Goal: Complete application form

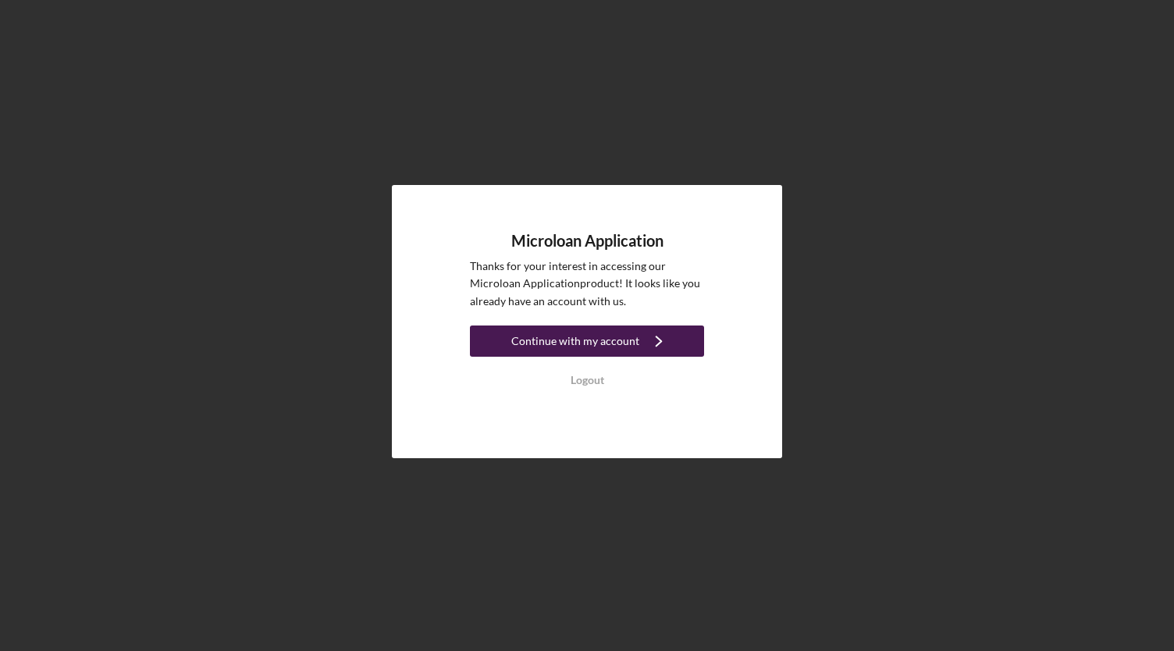
click at [612, 344] on div "Continue with my account" at bounding box center [575, 341] width 128 height 31
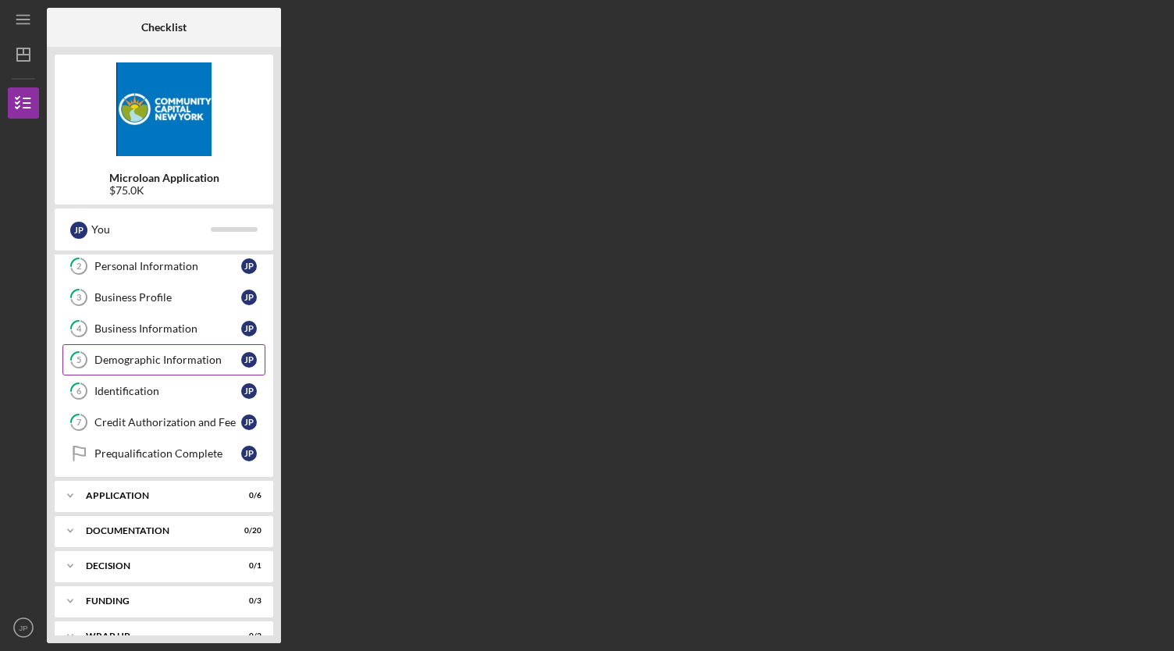
scroll to position [87, 0]
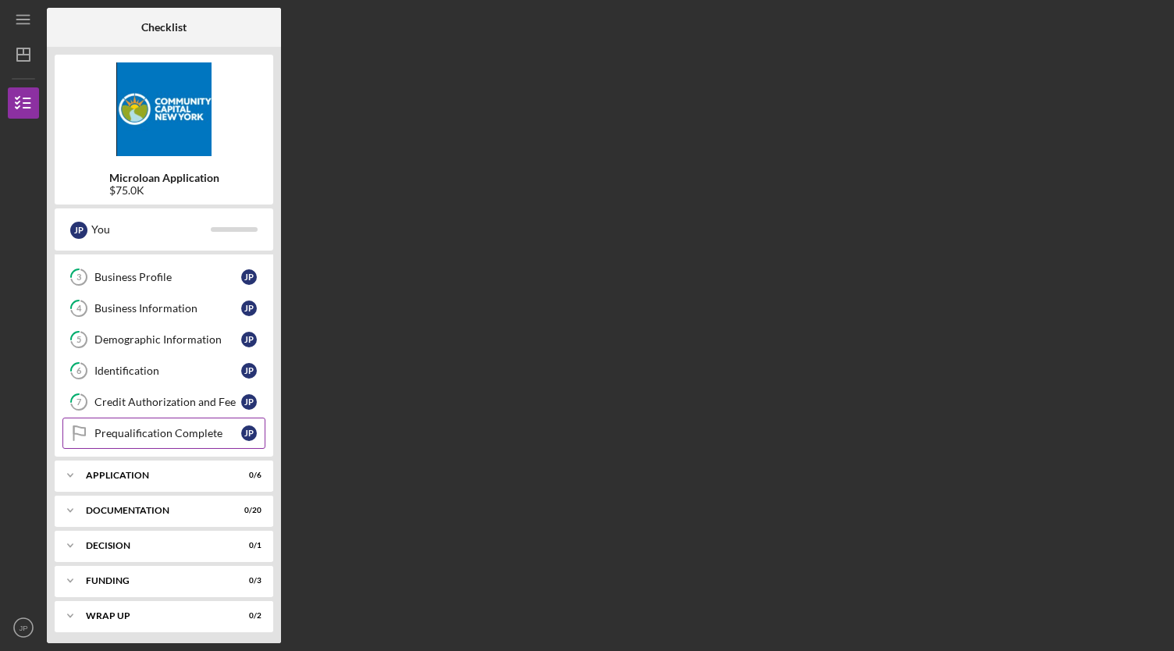
click at [186, 432] on div "Prequalification Complete" at bounding box center [167, 433] width 147 height 12
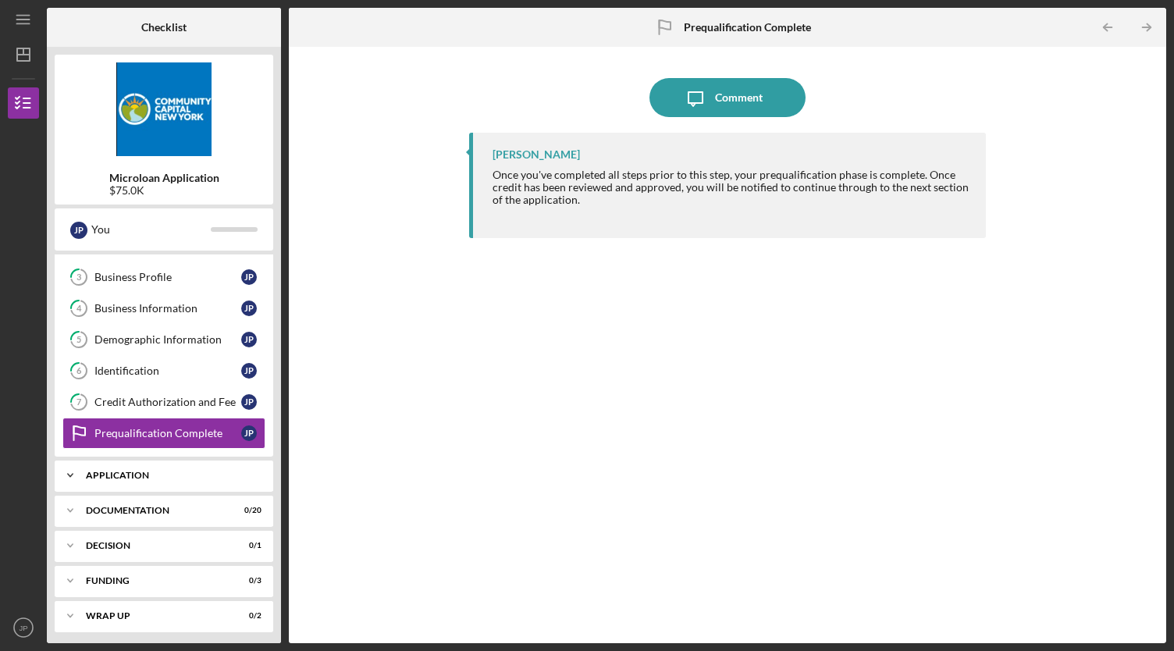
click at [206, 484] on div "Icon/Expander Application 0 / 6" at bounding box center [164, 475] width 219 height 31
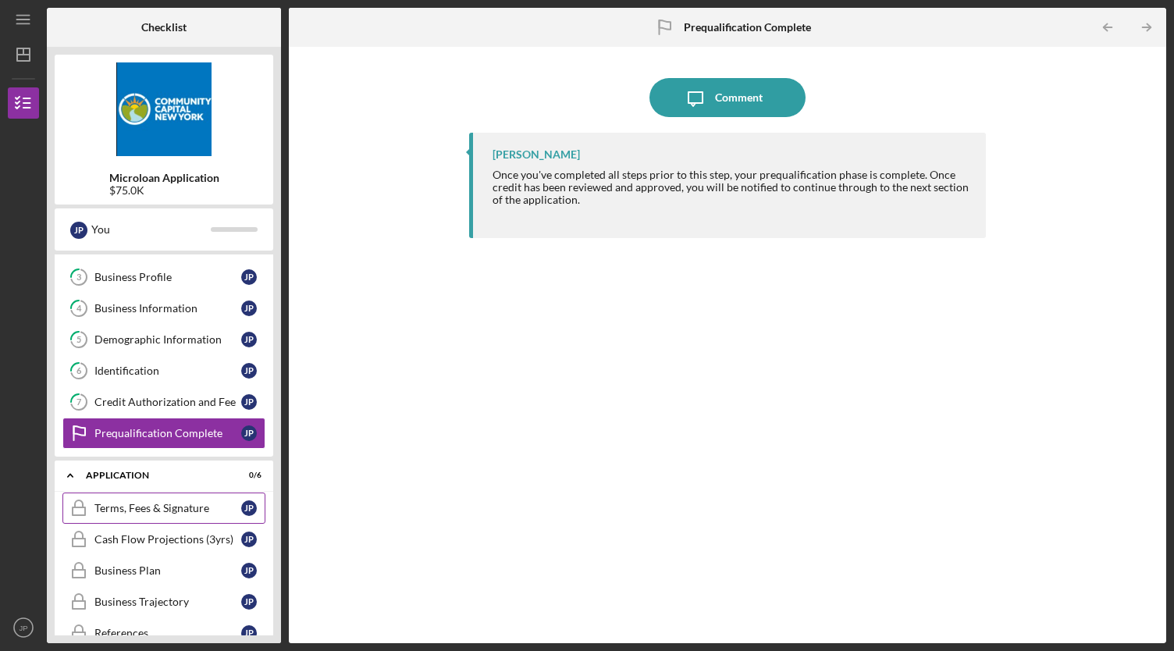
click at [180, 502] on div "Terms, Fees & Signature" at bounding box center [167, 508] width 147 height 12
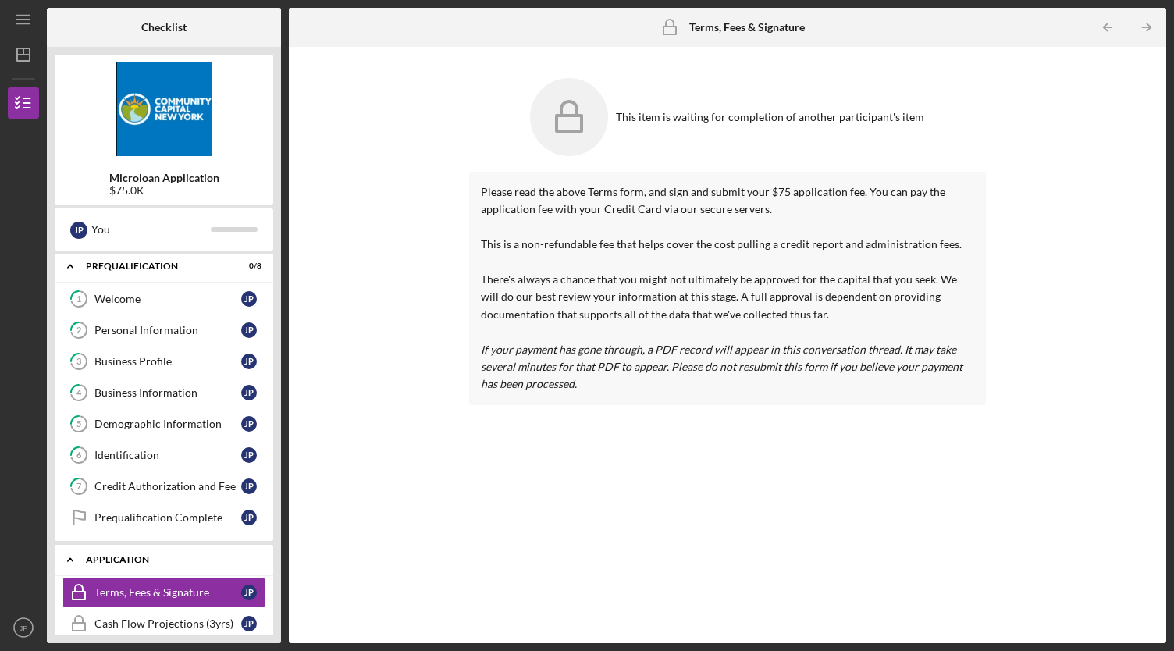
scroll to position [2, 0]
